Goal: Task Accomplishment & Management: Manage account settings

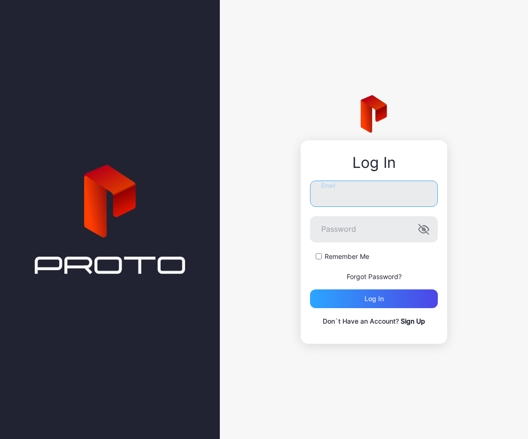
type input "**********"
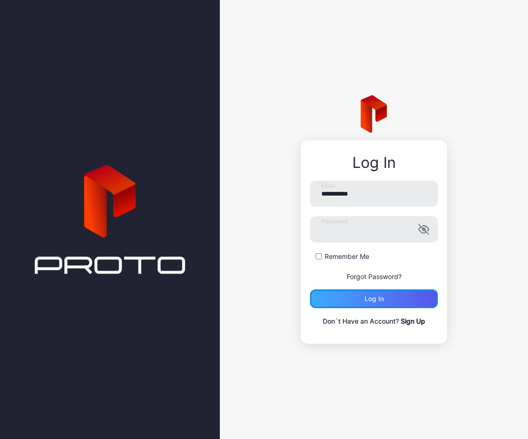
click at [358, 300] on div "Log in" at bounding box center [374, 299] width 128 height 19
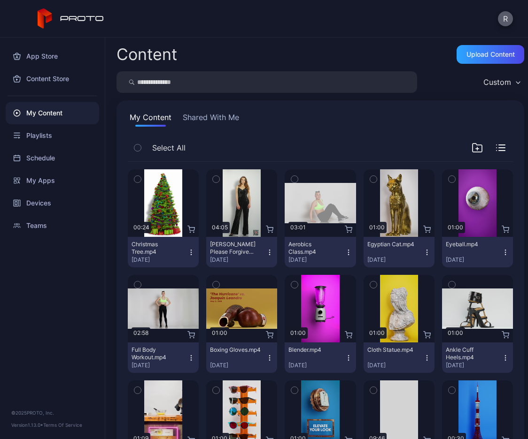
click at [508, 20] on button "R" at bounding box center [505, 18] width 15 height 15
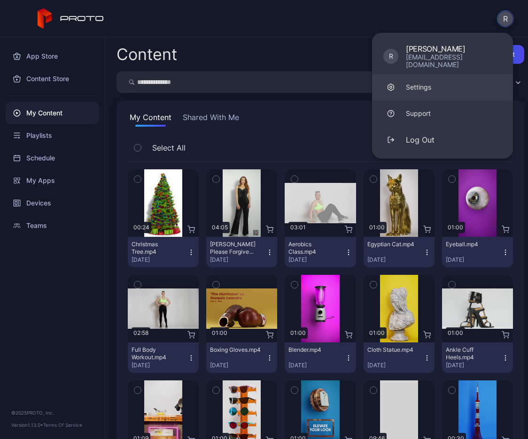
click at [413, 83] on div "Settings" at bounding box center [418, 87] width 25 height 9
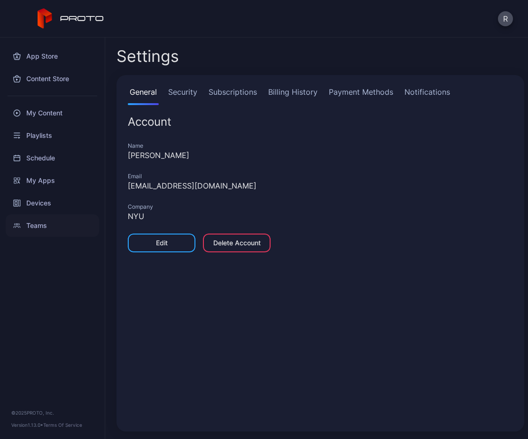
click at [45, 226] on div "Teams" at bounding box center [52, 226] width 93 height 23
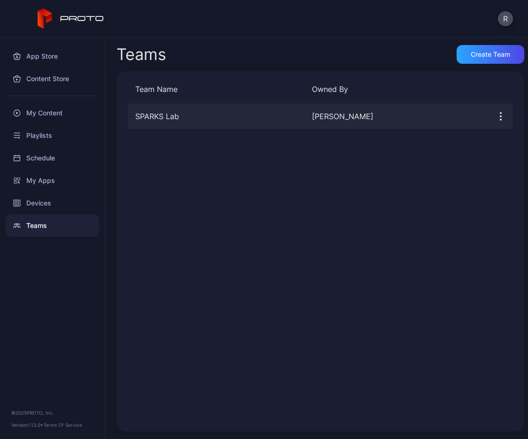
click at [495, 115] on icon "button" at bounding box center [500, 116] width 11 height 11
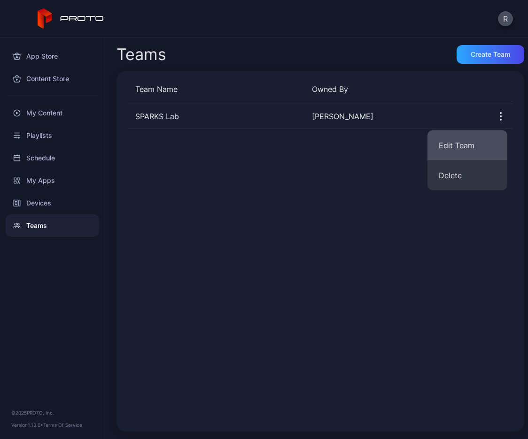
click at [462, 142] on button "Edit Team" at bounding box center [467, 146] width 80 height 30
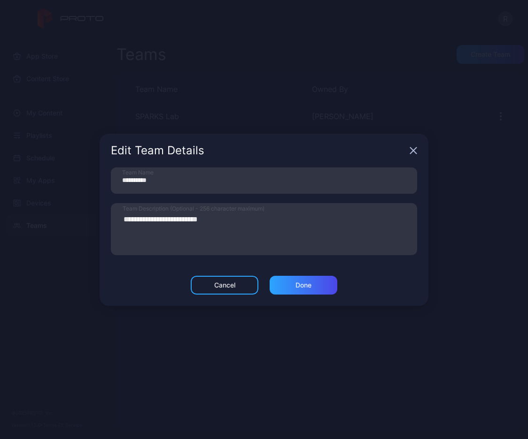
click at [410, 148] on icon "button" at bounding box center [413, 151] width 8 height 8
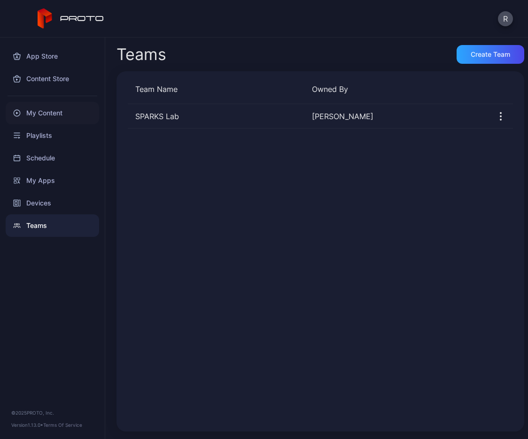
click at [51, 113] on div "My Content" at bounding box center [52, 113] width 93 height 23
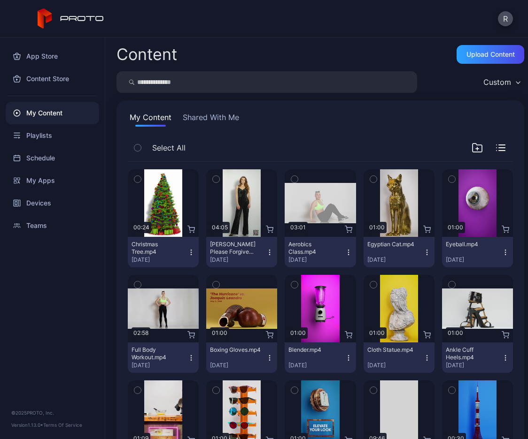
click at [189, 254] on icon "button" at bounding box center [191, 253] width 8 height 8
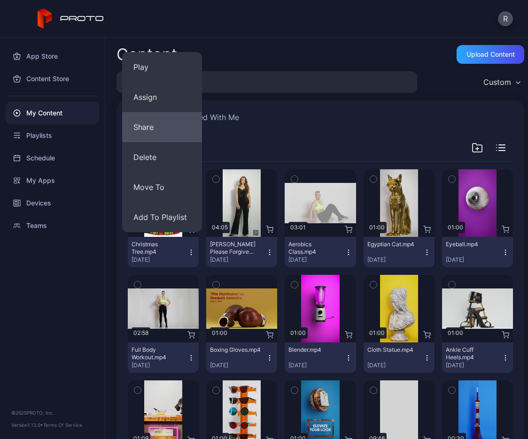
click at [168, 135] on button "Share" at bounding box center [162, 127] width 80 height 30
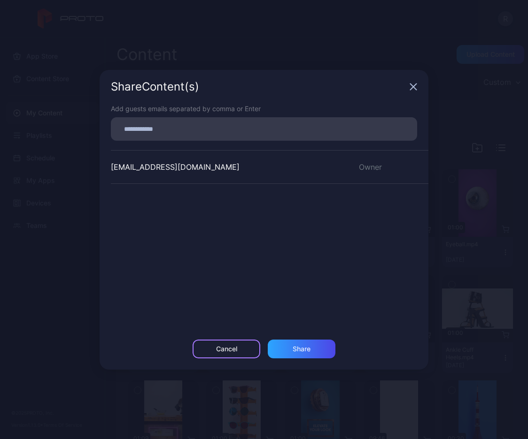
click at [218, 347] on div "Cancel" at bounding box center [226, 350] width 21 height 8
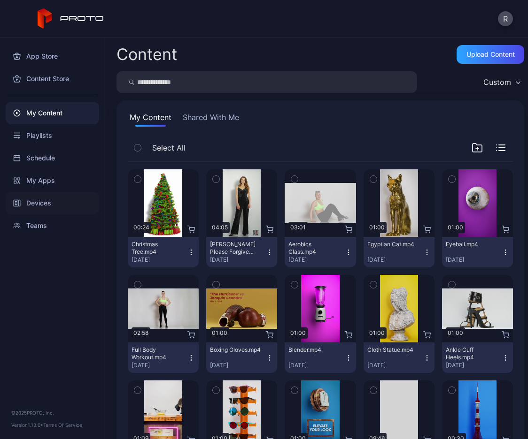
click at [41, 203] on div "Devices" at bounding box center [52, 203] width 93 height 23
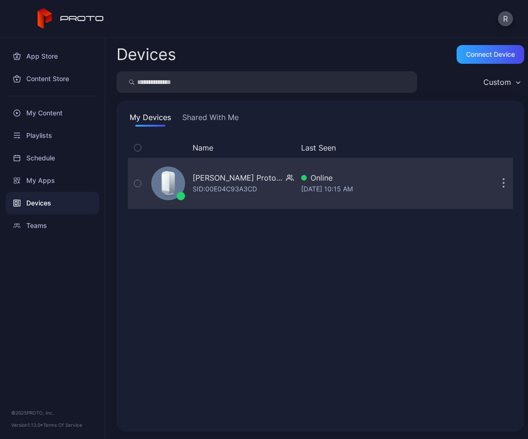
click at [218, 185] on div "SID: 00E04C93A3CD" at bounding box center [225, 189] width 64 height 11
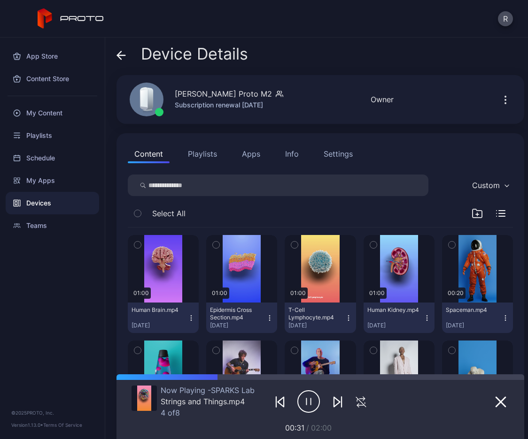
click at [206, 152] on button "Playlists" at bounding box center [202, 154] width 42 height 19
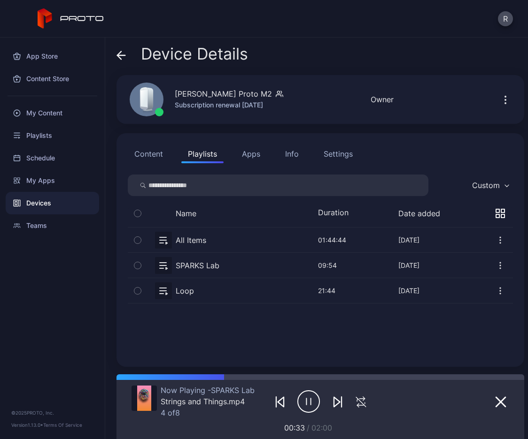
click at [259, 153] on button "Apps" at bounding box center [250, 154] width 31 height 19
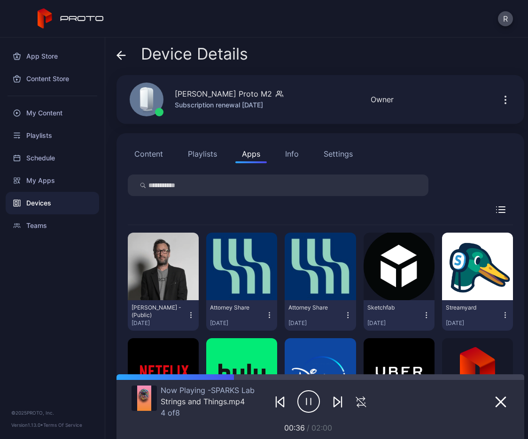
click at [293, 153] on div "Info" at bounding box center [292, 153] width 14 height 11
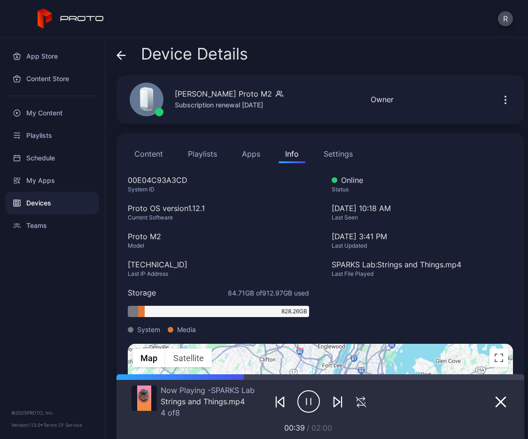
click at [333, 154] on div "Settings" at bounding box center [337, 153] width 29 height 11
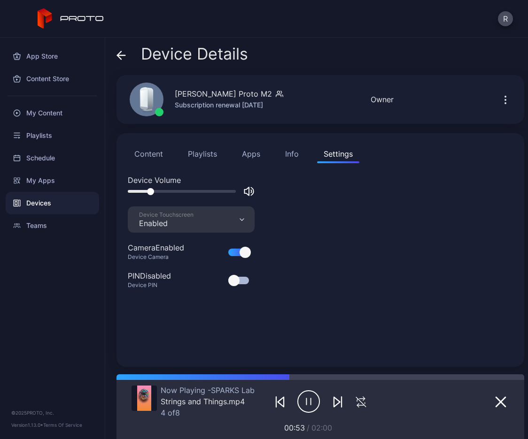
click at [332, 402] on icon "button" at bounding box center [337, 402] width 11 height 11
click at [44, 224] on div "Teams" at bounding box center [52, 226] width 93 height 23
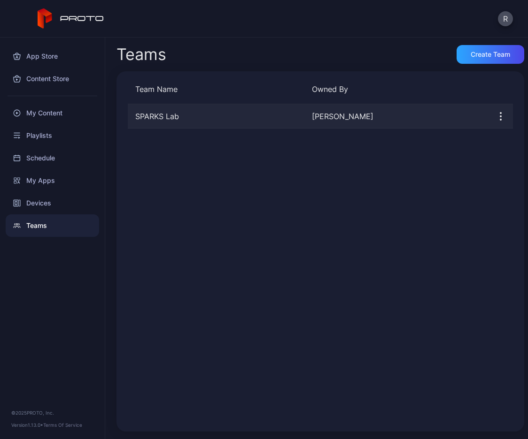
click at [495, 112] on icon "button" at bounding box center [500, 116] width 11 height 11
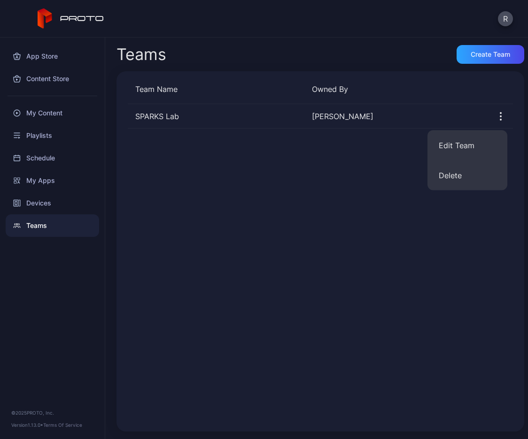
click at [286, 188] on div "SPARKS Lab [PERSON_NAME]" at bounding box center [320, 262] width 385 height 316
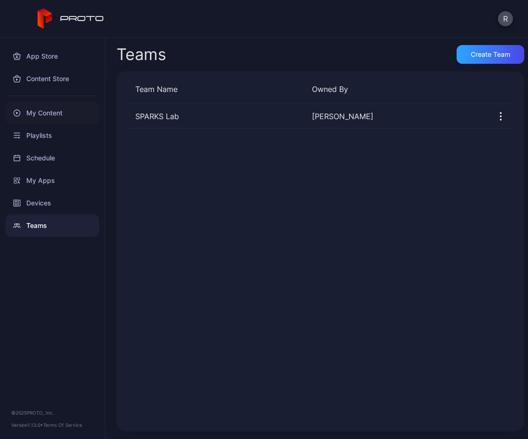
click at [43, 111] on div "My Content" at bounding box center [52, 113] width 93 height 23
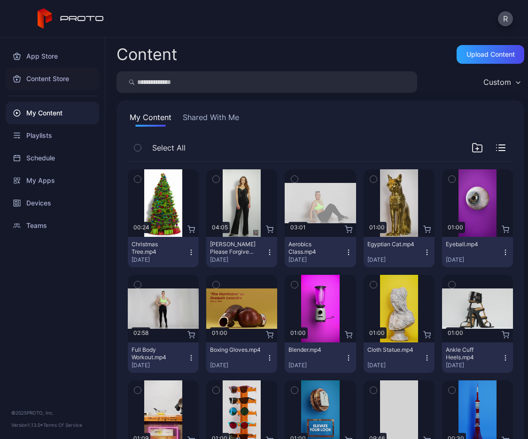
click at [39, 80] on div "Content Store" at bounding box center [52, 79] width 93 height 23
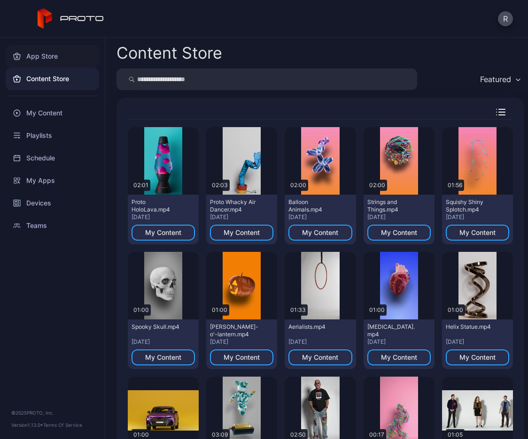
click at [35, 54] on div "App Store" at bounding box center [52, 56] width 93 height 23
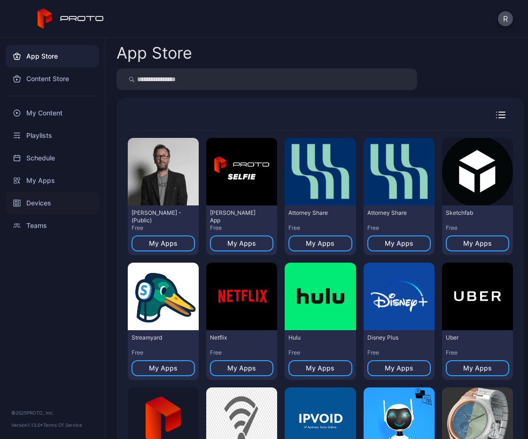
click at [42, 203] on div "Devices" at bounding box center [52, 203] width 93 height 23
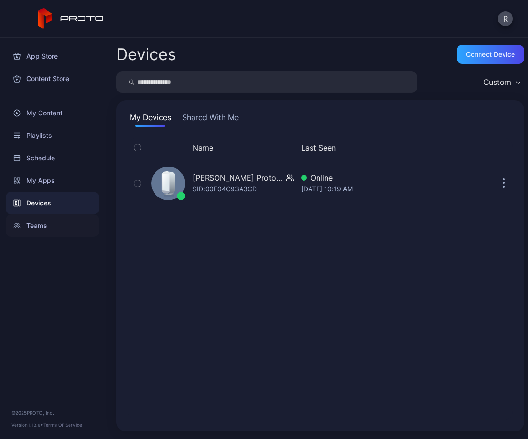
click at [38, 225] on div "Teams" at bounding box center [52, 226] width 93 height 23
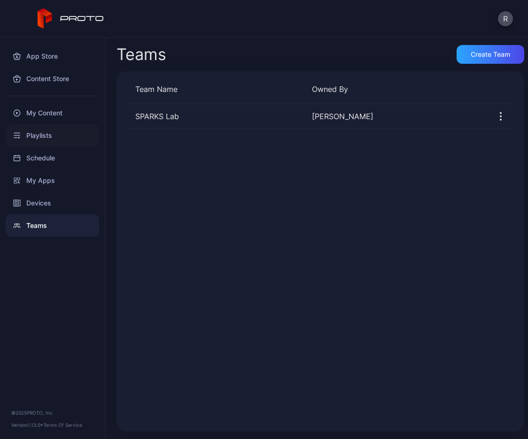
click at [46, 133] on div "Playlists" at bounding box center [52, 135] width 93 height 23
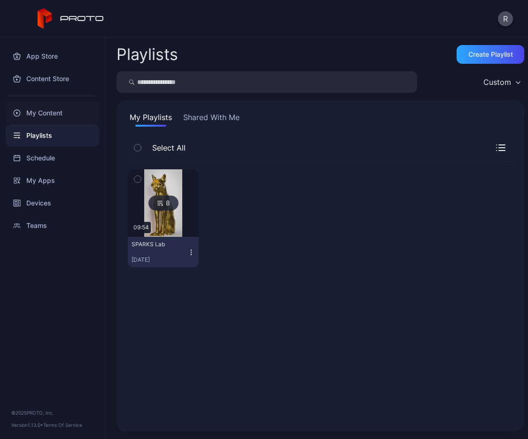
click at [48, 113] on div "My Content" at bounding box center [52, 113] width 93 height 23
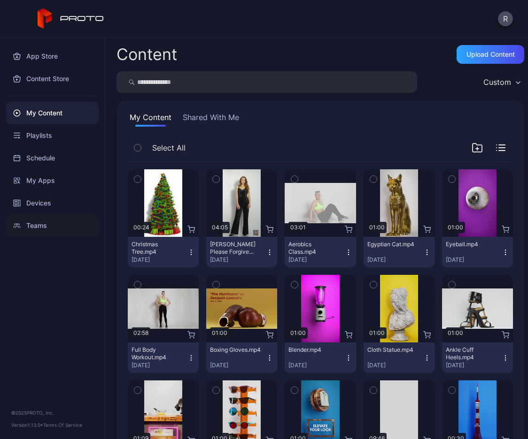
click at [39, 225] on div "Teams" at bounding box center [52, 226] width 93 height 23
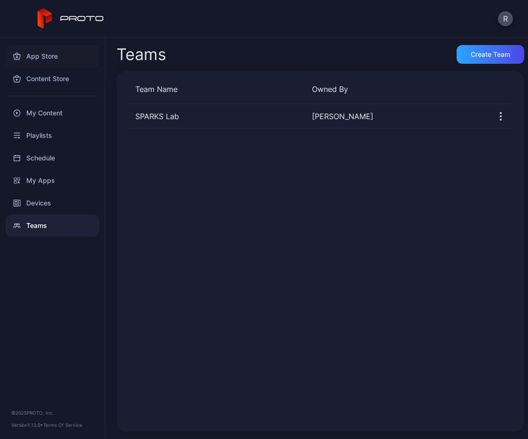
click at [43, 55] on div "App Store" at bounding box center [52, 56] width 93 height 23
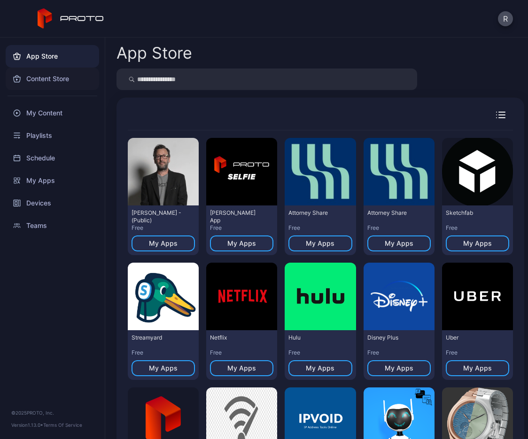
click at [42, 77] on div "Content Store" at bounding box center [52, 79] width 93 height 23
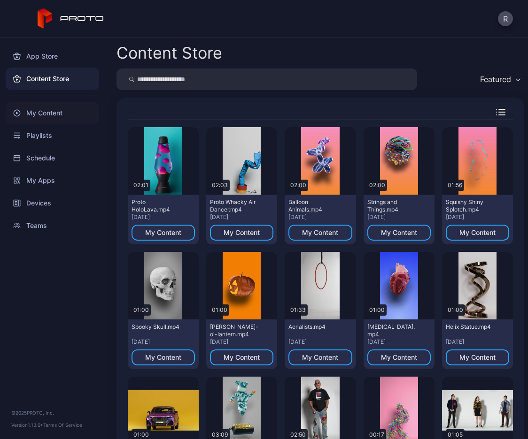
click at [41, 109] on div "My Content" at bounding box center [52, 113] width 93 height 23
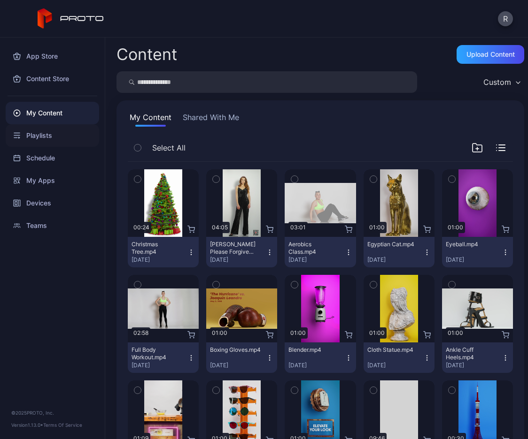
click at [41, 136] on div "Playlists" at bounding box center [52, 135] width 93 height 23
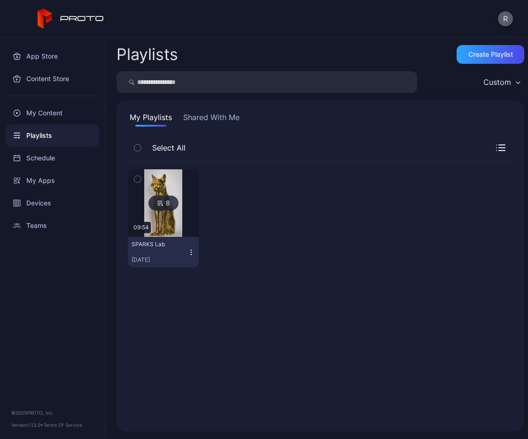
click at [503, 16] on button "R" at bounding box center [505, 18] width 15 height 15
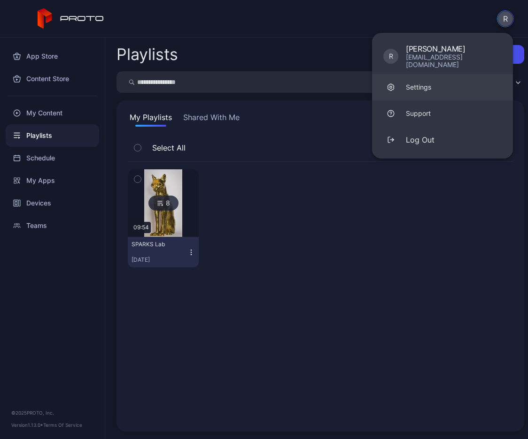
click at [422, 83] on div "Settings" at bounding box center [418, 87] width 25 height 9
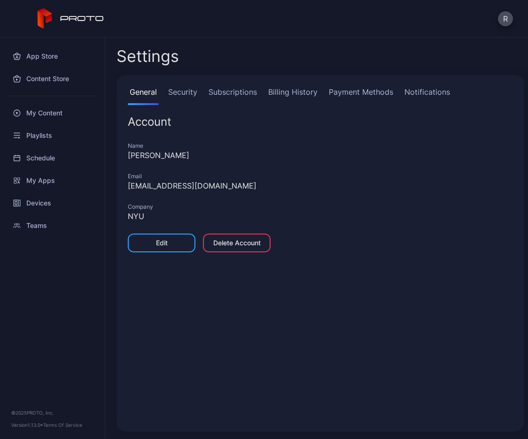
click at [184, 92] on link "Security" at bounding box center [182, 95] width 33 height 19
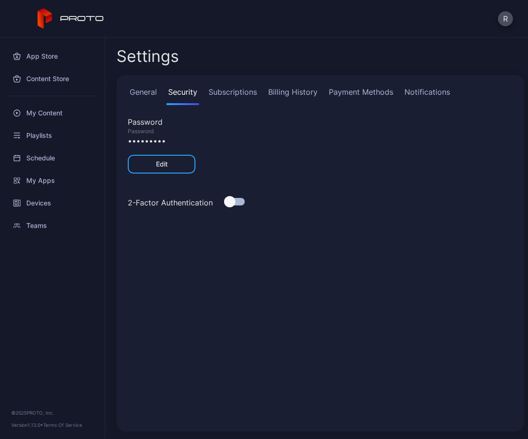
click at [237, 92] on link "Subscriptions" at bounding box center [233, 95] width 52 height 19
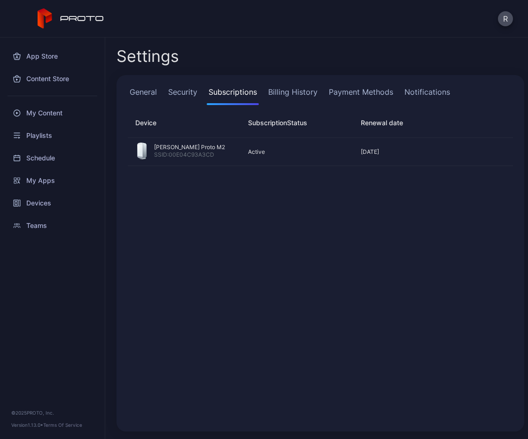
click at [302, 92] on link "Billing History" at bounding box center [292, 95] width 53 height 19
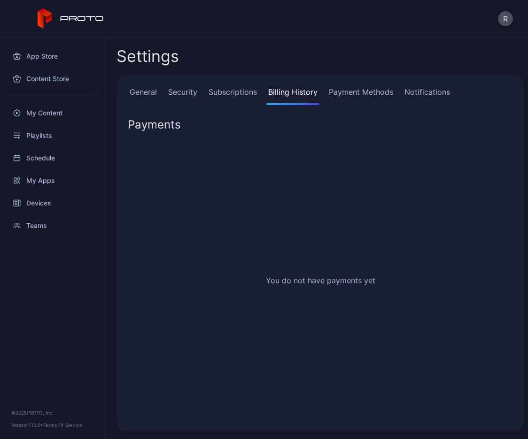
click at [374, 93] on link "Payment Methods" at bounding box center [361, 95] width 68 height 19
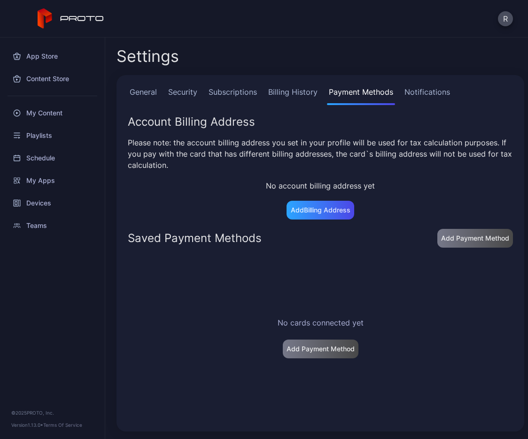
click at [444, 87] on link "Notifications" at bounding box center [426, 95] width 49 height 19
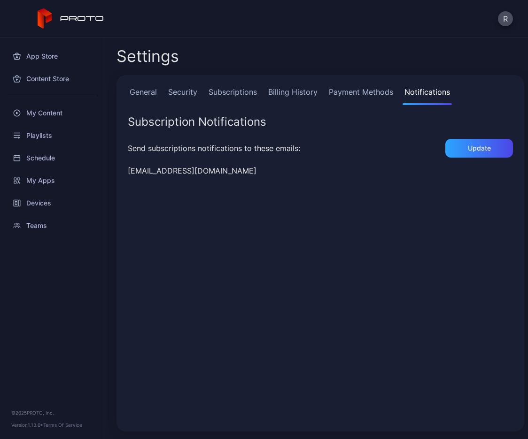
click at [142, 92] on link "General" at bounding box center [143, 95] width 31 height 19
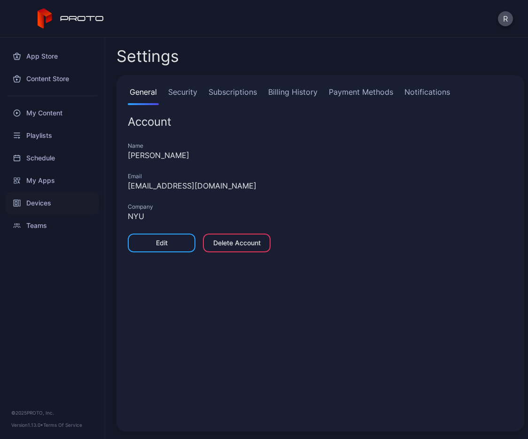
click at [43, 204] on div "Devices" at bounding box center [52, 203] width 93 height 23
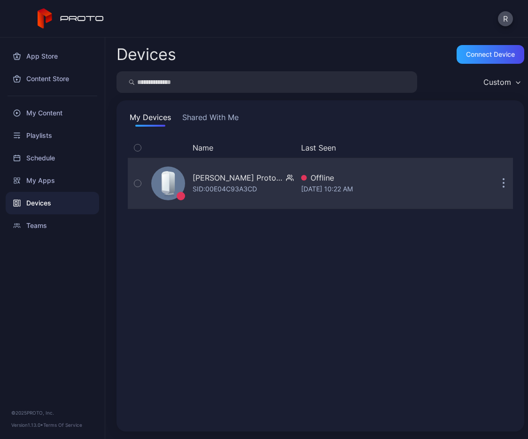
click at [494, 182] on button "button" at bounding box center [503, 183] width 19 height 19
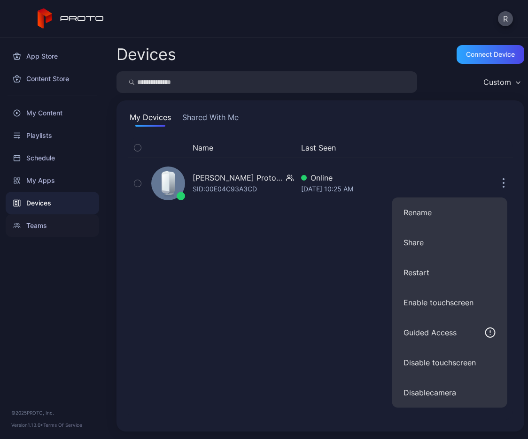
click at [42, 226] on div "Teams" at bounding box center [52, 226] width 93 height 23
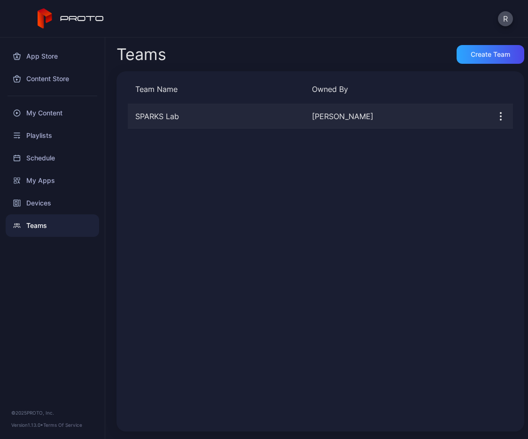
click at [492, 123] on button "button" at bounding box center [500, 116] width 24 height 19
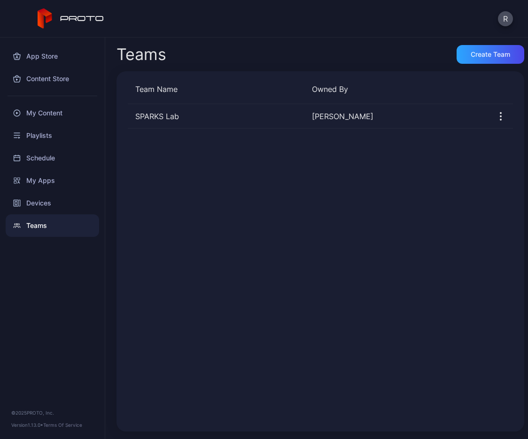
click at [338, 192] on div "SPARKS Lab [PERSON_NAME]" at bounding box center [320, 262] width 385 height 316
click at [56, 112] on div "My Content" at bounding box center [52, 113] width 93 height 23
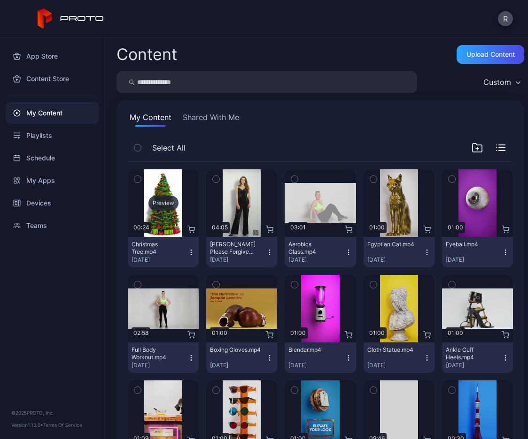
click at [176, 180] on div "Preview" at bounding box center [163, 203] width 71 height 68
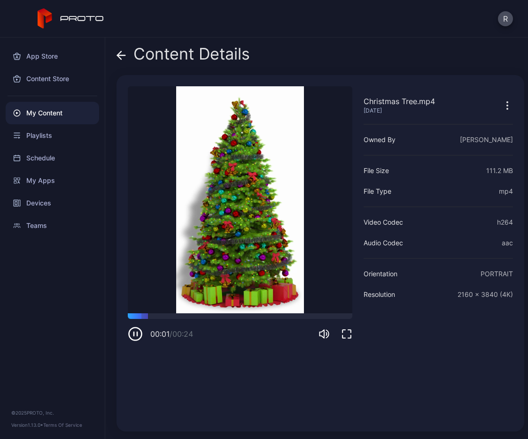
click at [226, 212] on video "Sorry, your browser doesn‘t support embedded videos" at bounding box center [240, 199] width 224 height 227
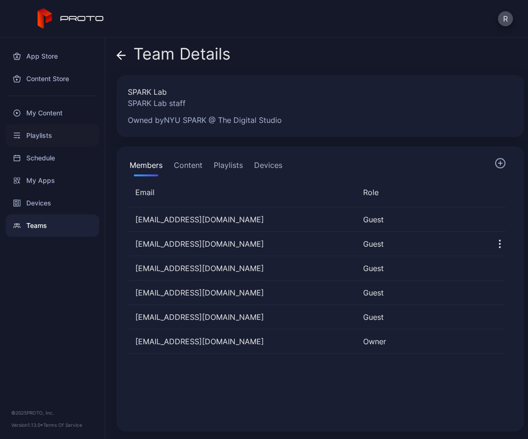
click at [49, 133] on div "Playlists" at bounding box center [52, 135] width 93 height 23
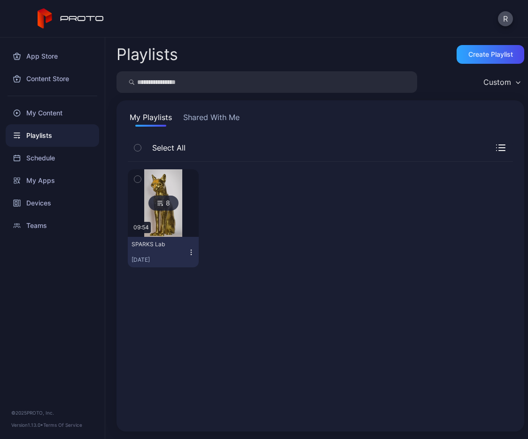
click at [164, 185] on img at bounding box center [163, 203] width 38 height 68
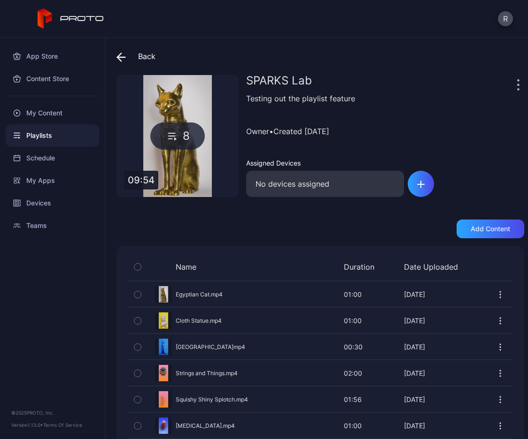
click at [349, 181] on div "No devices assigned" at bounding box center [325, 184] width 158 height 26
click at [415, 182] on div "button" at bounding box center [421, 184] width 26 height 26
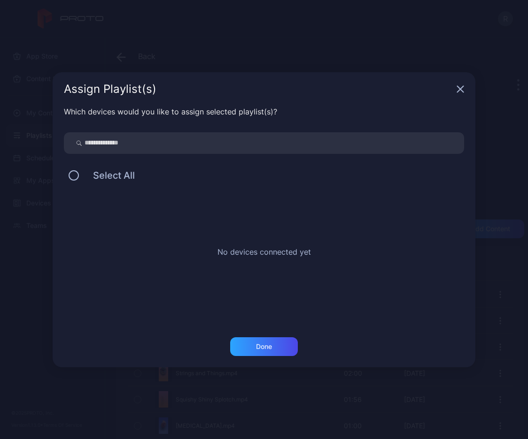
click at [86, 145] on input "search" at bounding box center [264, 143] width 400 height 22
click at [172, 44] on div "Assign Playlist(s) Which devices would you like to assign selected playlist(s)?…" at bounding box center [264, 219] width 528 height 439
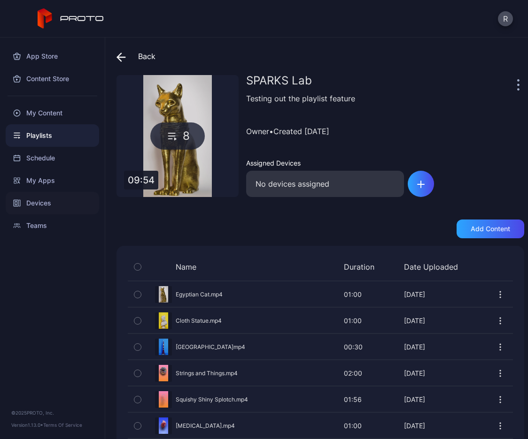
click at [43, 203] on div "Devices" at bounding box center [52, 203] width 93 height 23
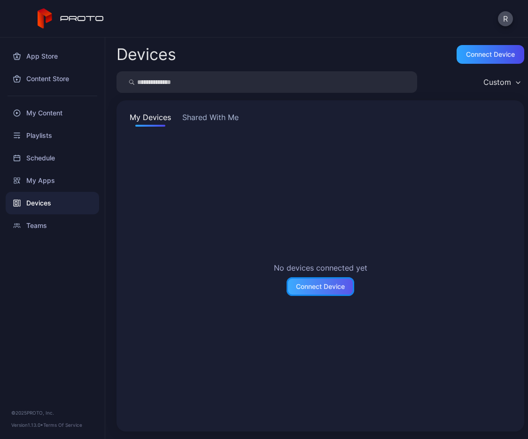
click at [312, 284] on div "Connect Device" at bounding box center [320, 287] width 49 height 8
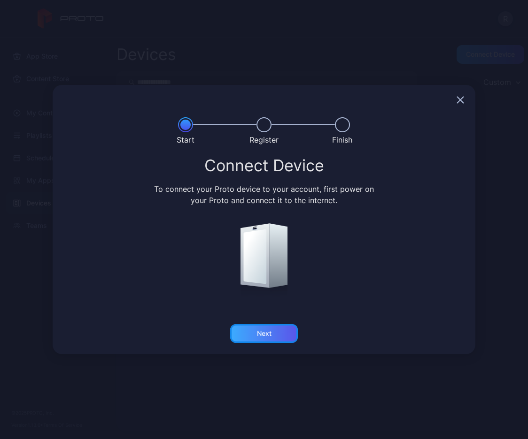
click at [267, 336] on div "Next" at bounding box center [264, 334] width 15 height 8
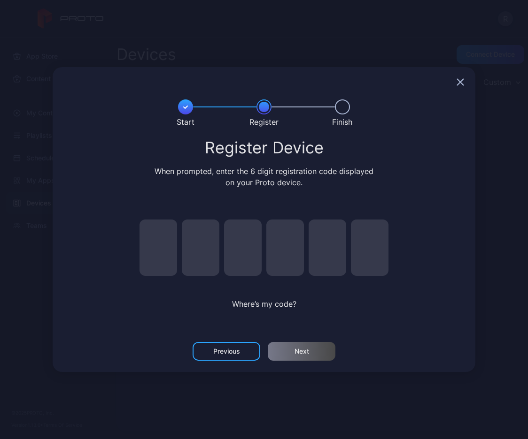
click at [460, 81] on icon "button" at bounding box center [460, 82] width 8 height 8
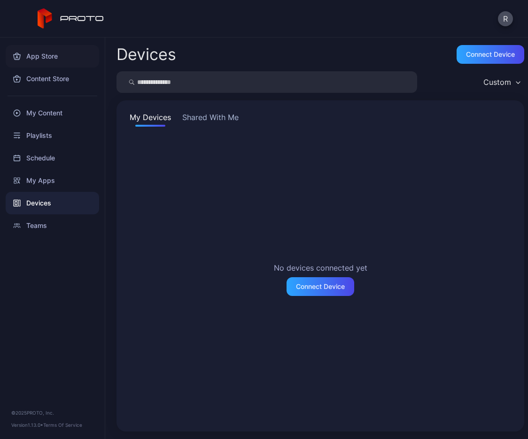
click at [46, 59] on div "App Store" at bounding box center [52, 56] width 93 height 23
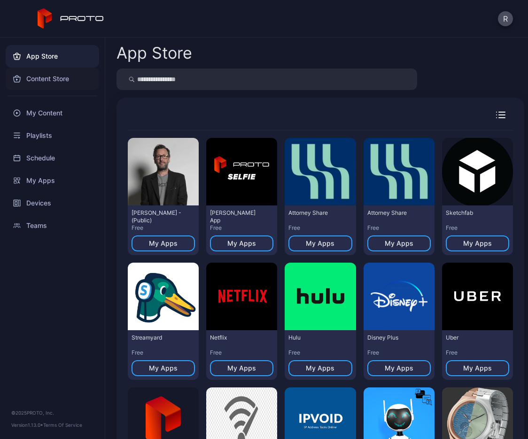
click at [45, 78] on div "Content Store" at bounding box center [52, 79] width 93 height 23
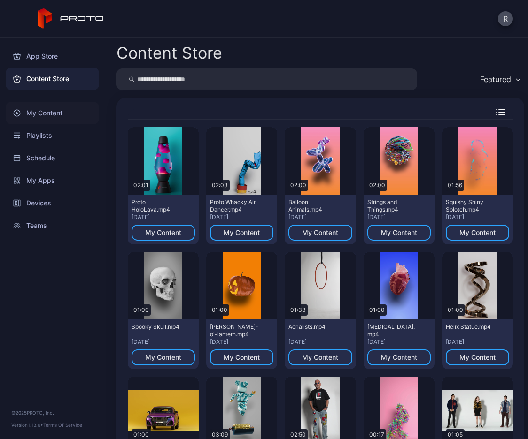
click at [42, 110] on div "My Content" at bounding box center [52, 113] width 93 height 23
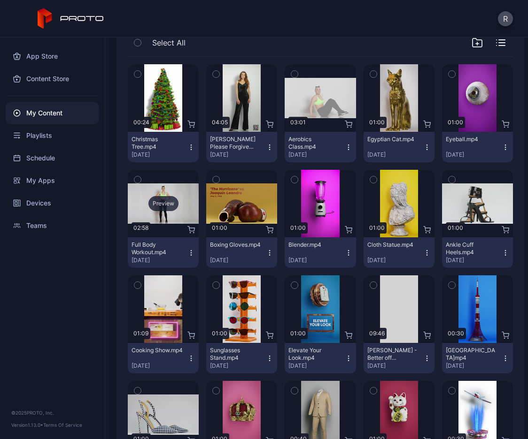
scroll to position [102, 0]
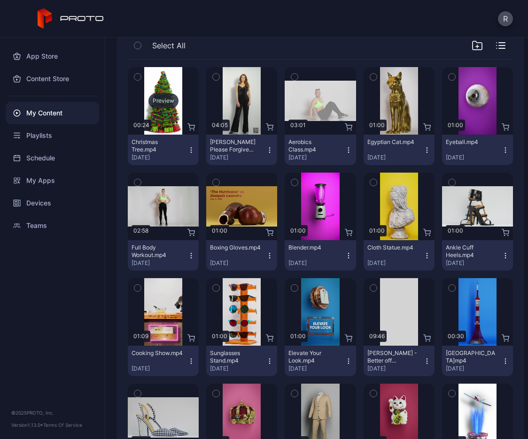
click at [166, 93] on div "Preview" at bounding box center [163, 100] width 30 height 15
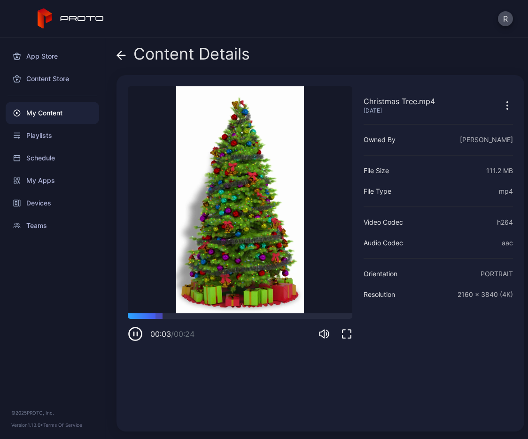
click at [501, 104] on icon "button" at bounding box center [506, 105] width 11 height 11
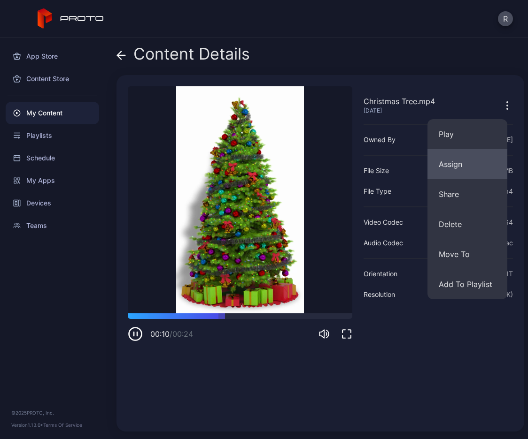
click at [462, 167] on button "Assign" at bounding box center [467, 164] width 80 height 30
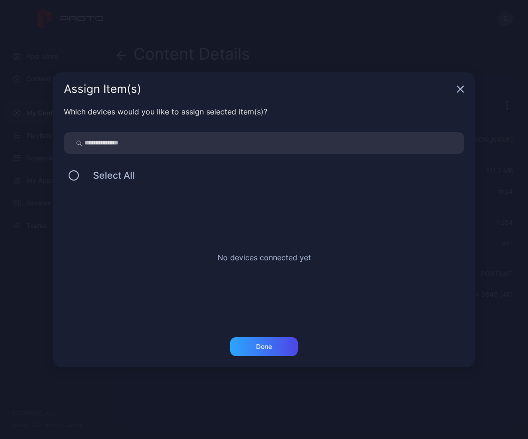
click at [458, 89] on icon "button" at bounding box center [460, 89] width 8 height 8
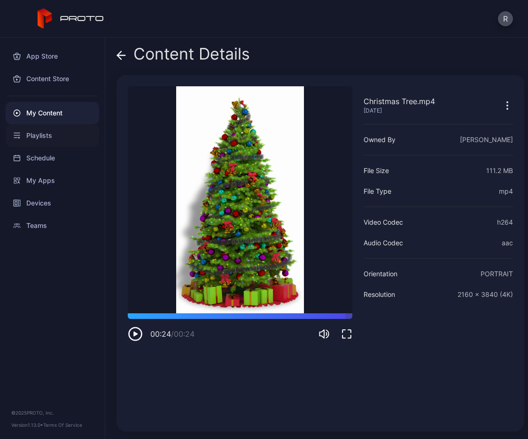
click at [36, 141] on div "Playlists" at bounding box center [52, 135] width 93 height 23
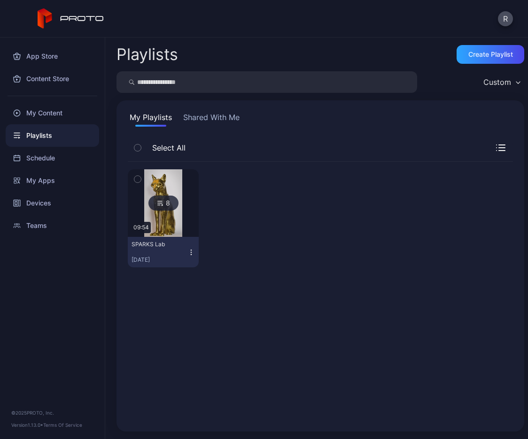
click at [163, 182] on img at bounding box center [163, 203] width 38 height 68
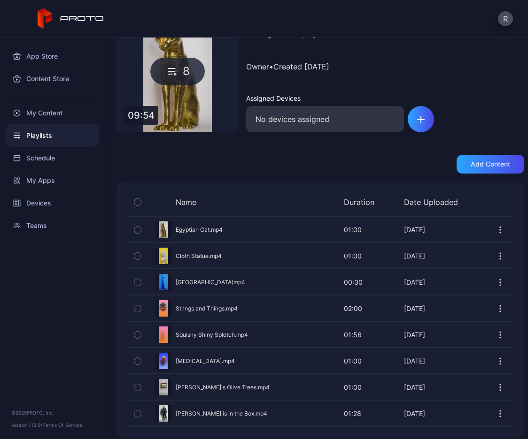
scroll to position [71, 0]
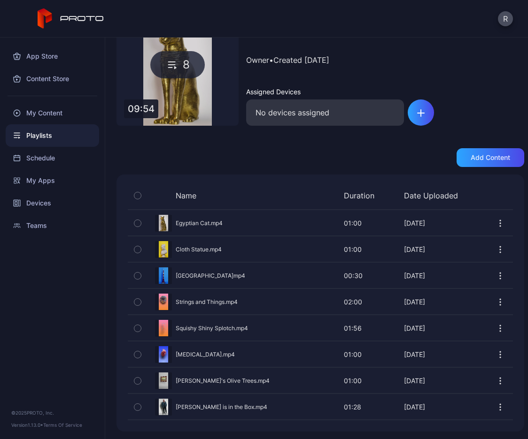
click at [495, 221] on icon "button" at bounding box center [499, 223] width 9 height 9
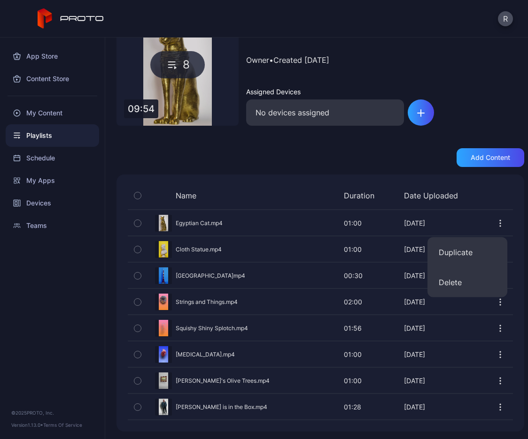
click at [492, 65] on div "Owner • Created Aug 13, 2025" at bounding box center [385, 59] width 278 height 33
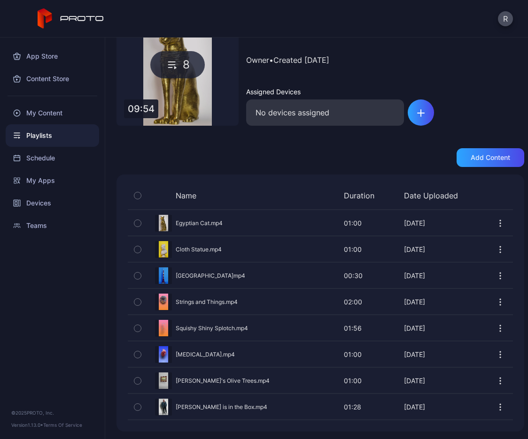
click at [495, 221] on icon "button" at bounding box center [499, 223] width 9 height 9
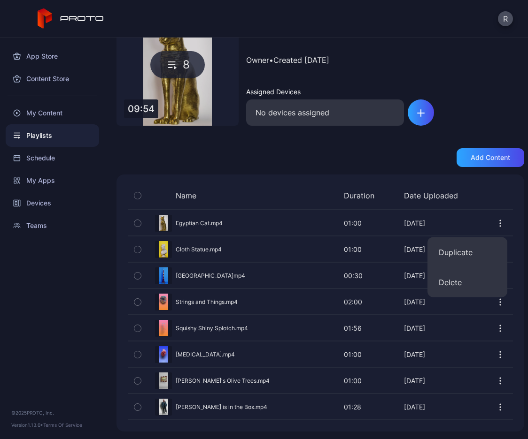
click at [495, 221] on icon "button" at bounding box center [499, 223] width 9 height 9
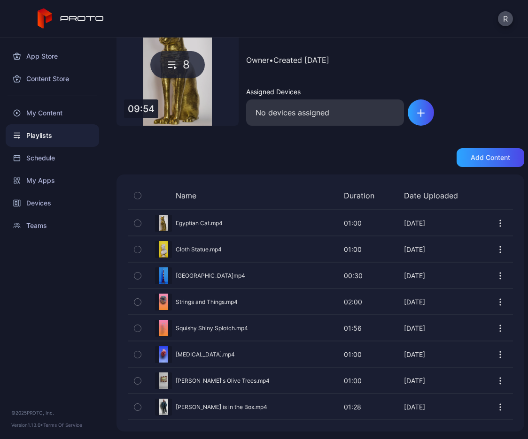
click at [495, 221] on icon "button" at bounding box center [499, 223] width 9 height 9
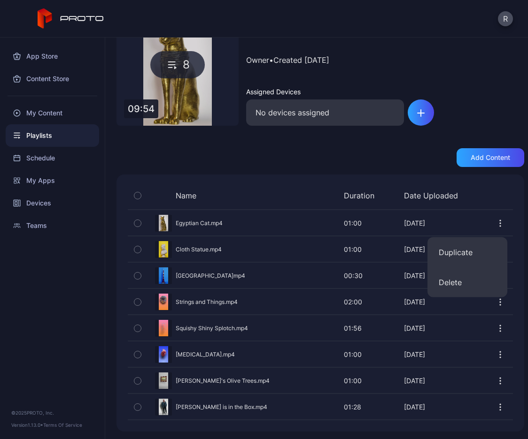
click at [495, 221] on icon "button" at bounding box center [499, 223] width 9 height 9
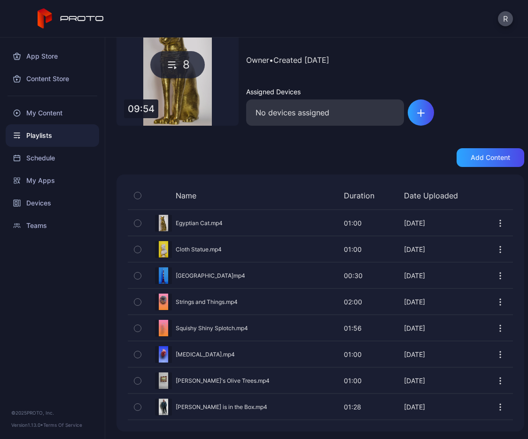
click at [495, 250] on icon "button" at bounding box center [499, 249] width 9 height 9
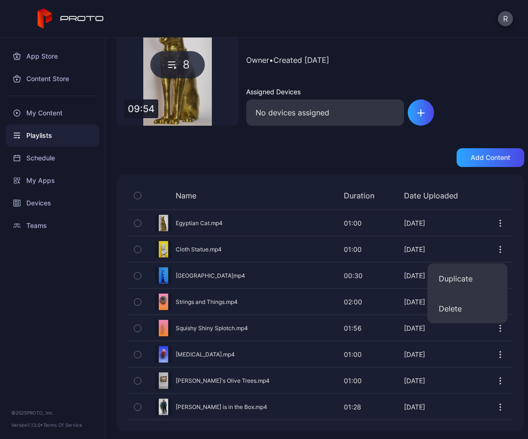
click at [495, 250] on icon "button" at bounding box center [499, 249] width 9 height 9
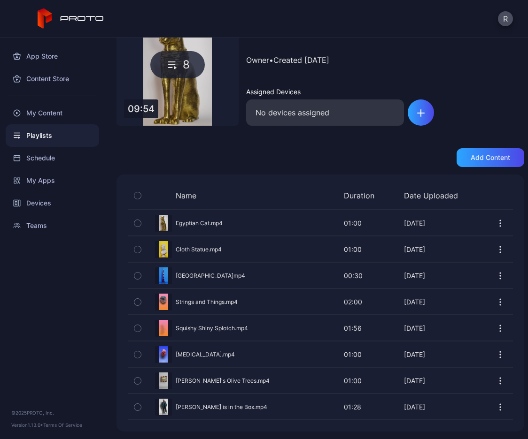
click at [495, 277] on icon "button" at bounding box center [499, 275] width 9 height 9
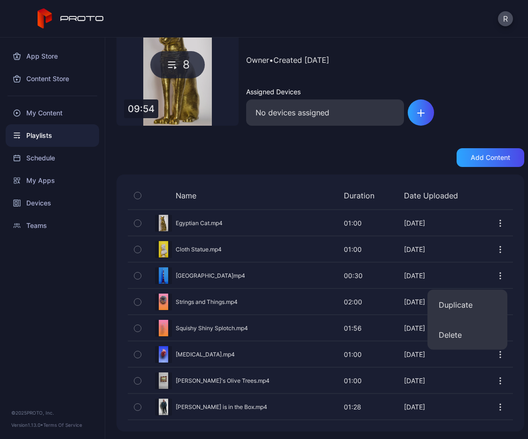
click at [495, 277] on icon "button" at bounding box center [499, 275] width 9 height 9
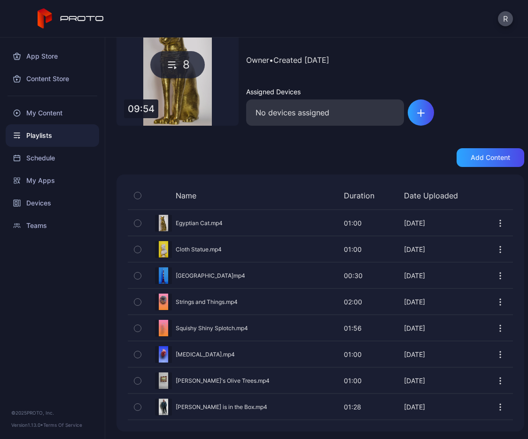
click at [495, 309] on button "button" at bounding box center [499, 302] width 9 height 19
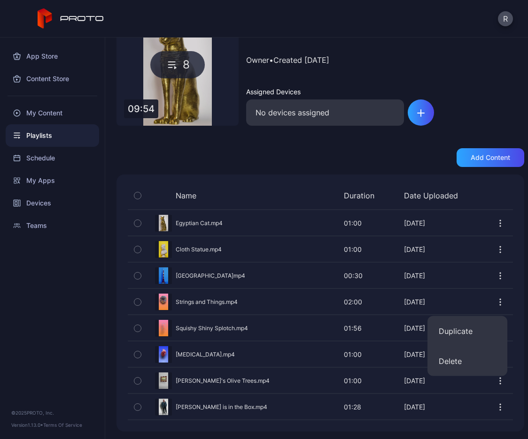
click at [495, 302] on icon "button" at bounding box center [499, 302] width 9 height 9
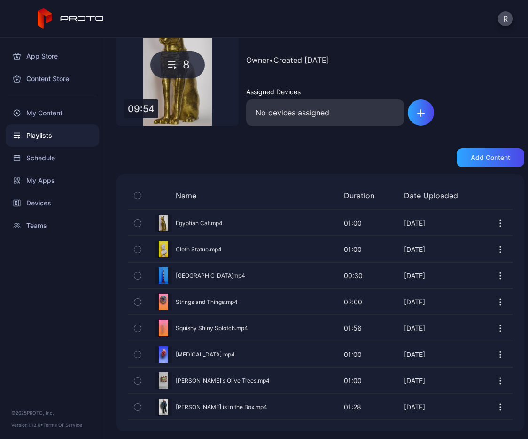
click at [183, 152] on div "Add content" at bounding box center [320, 157] width 408 height 19
click at [46, 79] on div "Content Store" at bounding box center [52, 79] width 93 height 23
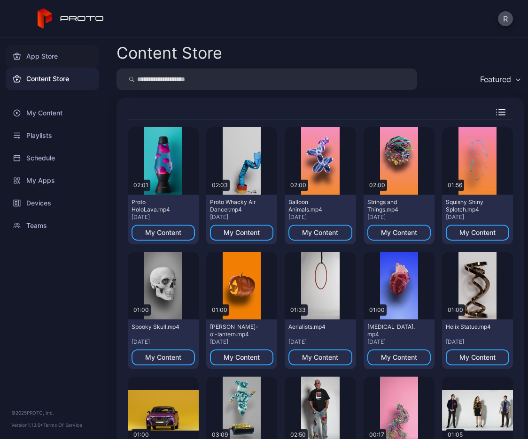
click at [53, 57] on div "App Store" at bounding box center [52, 56] width 93 height 23
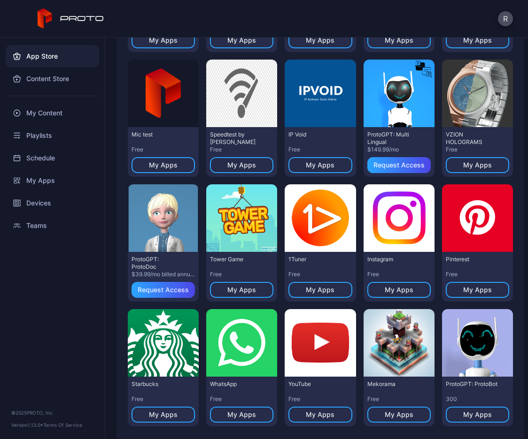
scroll to position [342, 0]
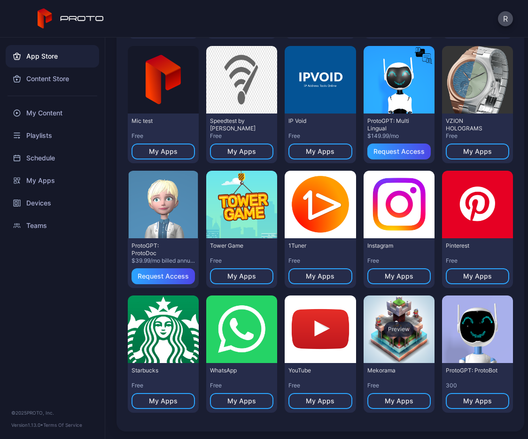
click at [398, 342] on div "Preview" at bounding box center [398, 330] width 71 height 68
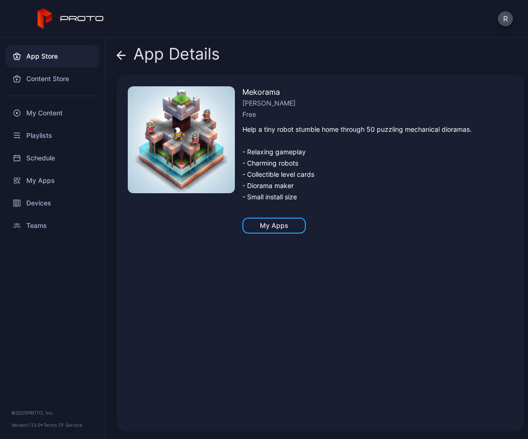
click at [123, 51] on icon at bounding box center [120, 55] width 9 height 9
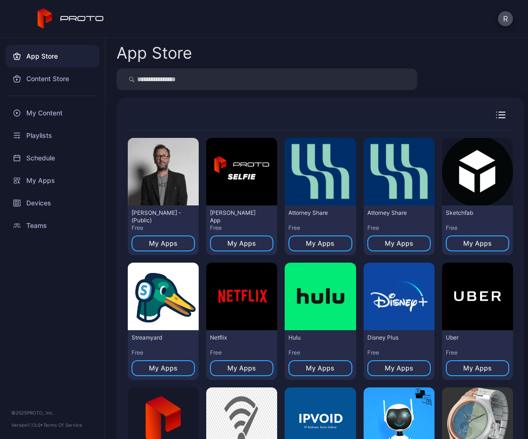
scroll to position [342, 0]
